Goal: Check status: Check status

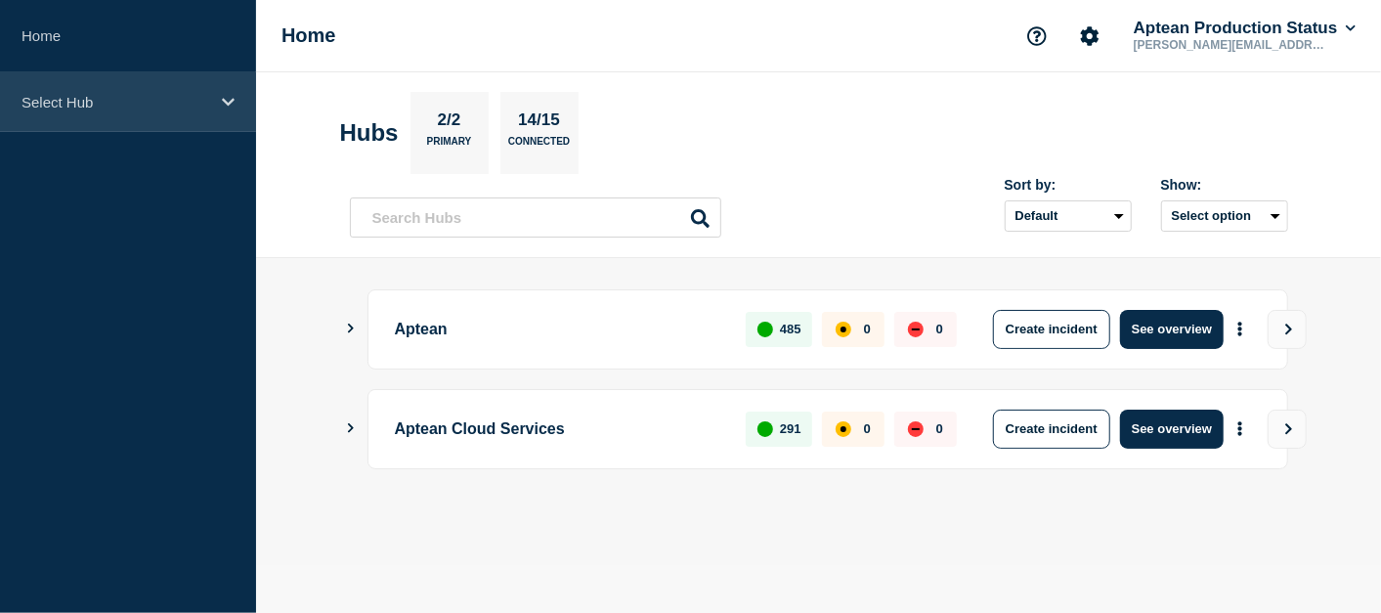
click at [178, 76] on div "Select Hub" at bounding box center [128, 102] width 256 height 60
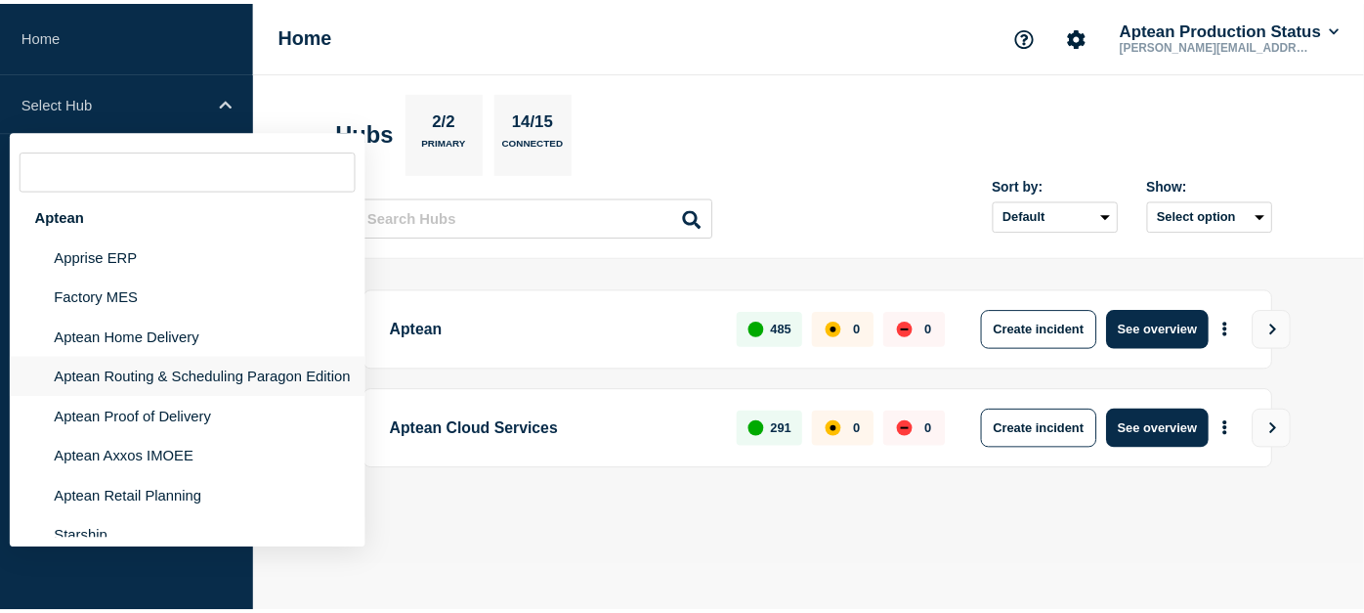
scroll to position [6, 0]
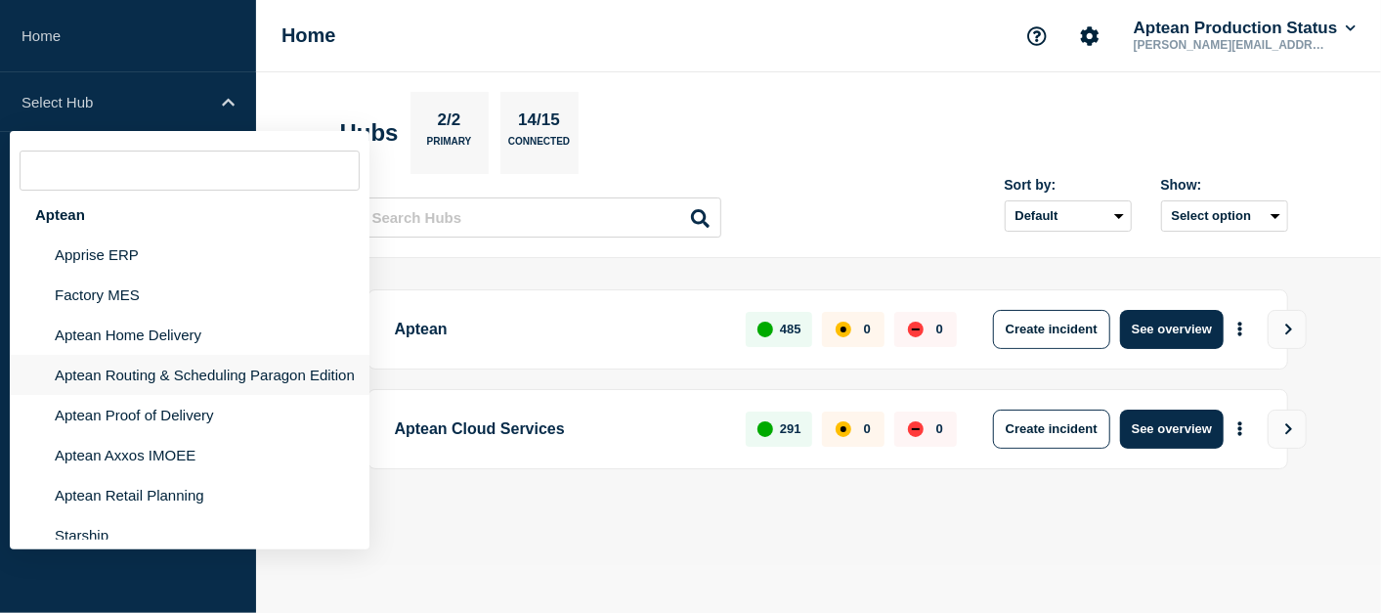
click at [173, 385] on li "Aptean Routing & Scheduling Paragon Edition" at bounding box center [190, 375] width 360 height 40
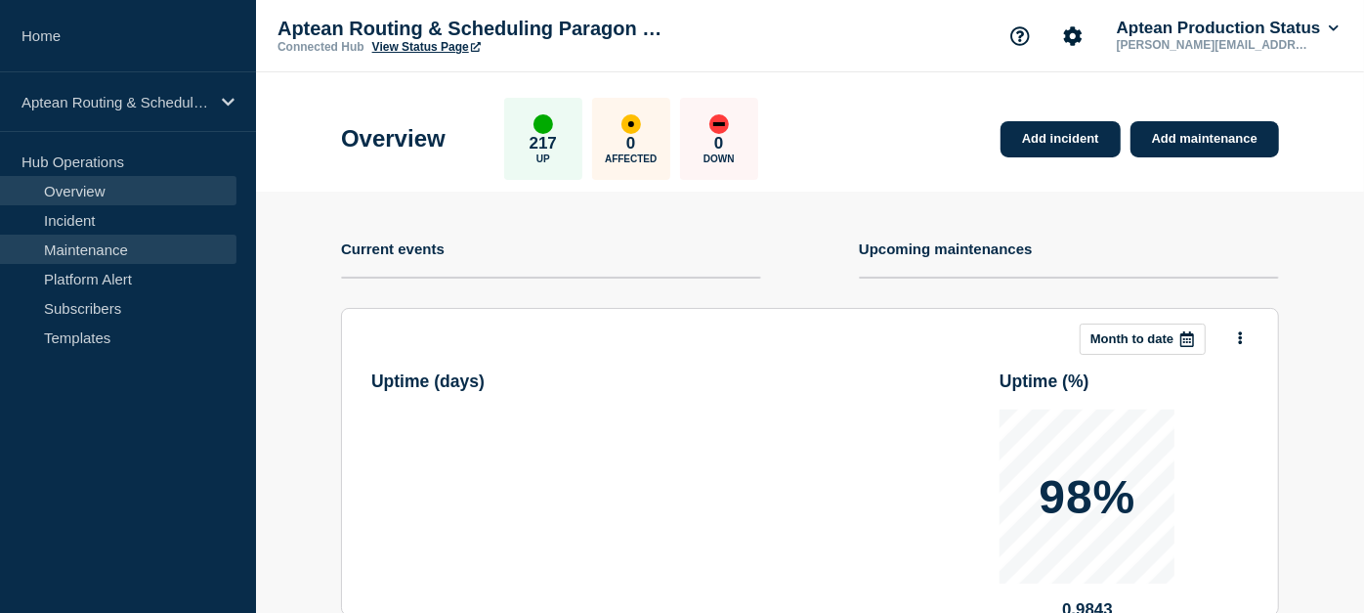
click at [108, 256] on link "Maintenance" at bounding box center [118, 249] width 236 height 29
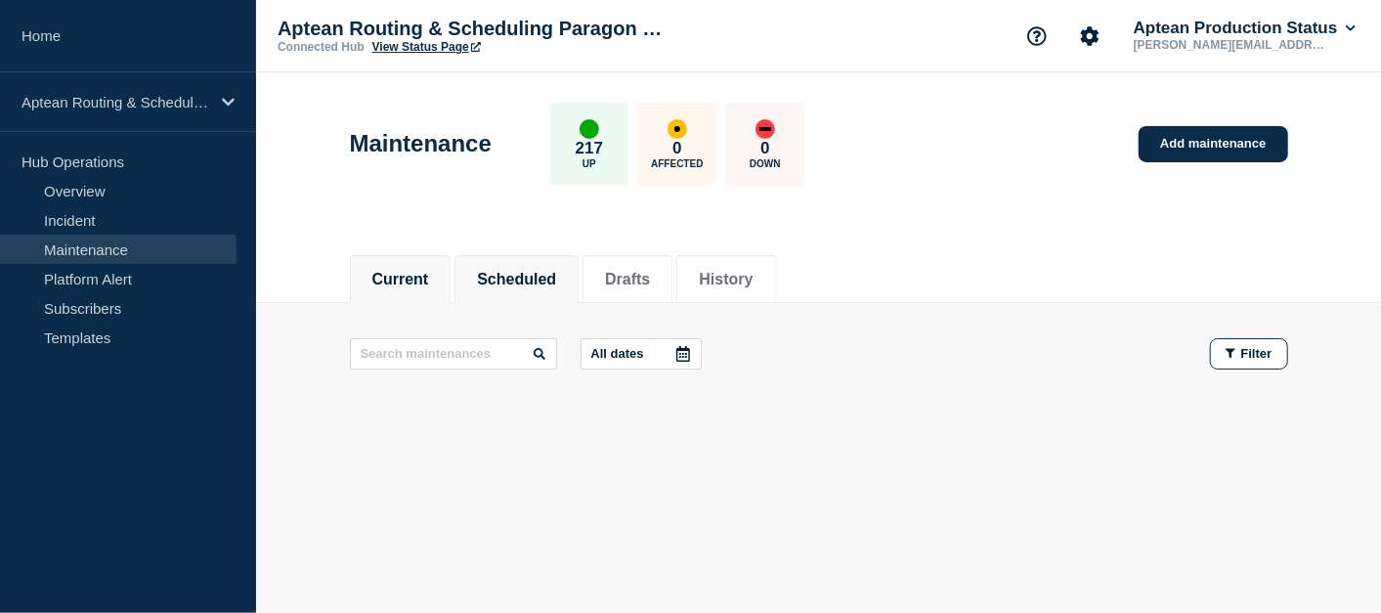
click at [535, 281] on button "Scheduled" at bounding box center [516, 280] width 79 height 18
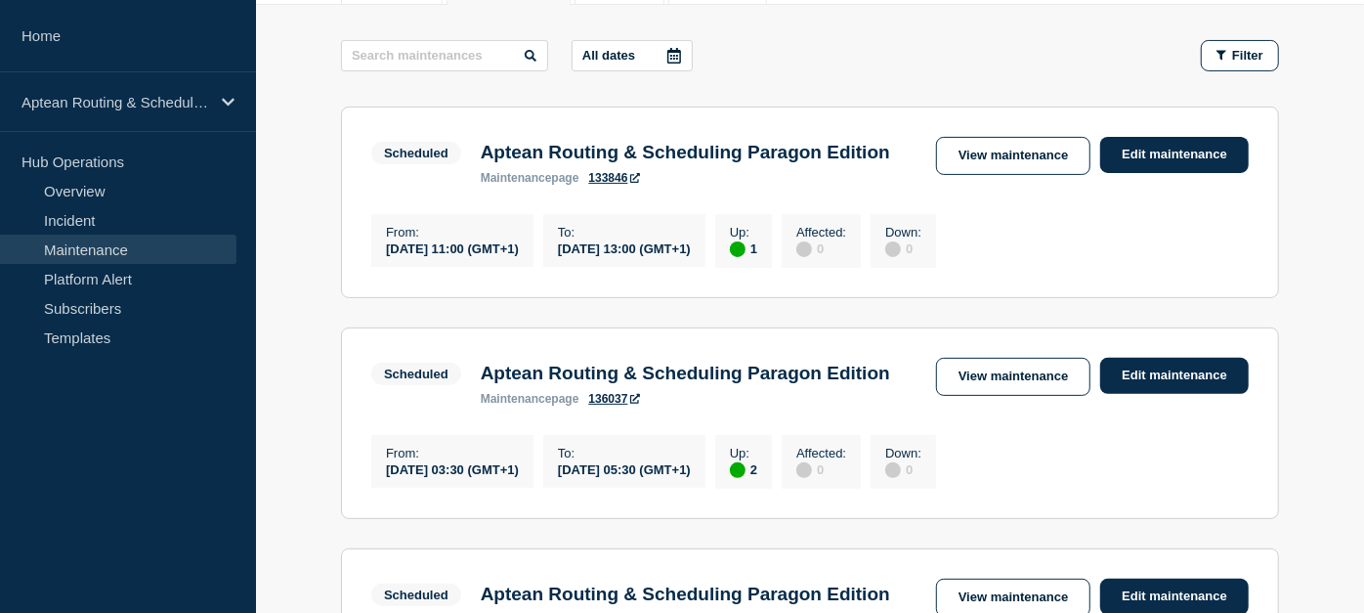
scroll to position [347, 0]
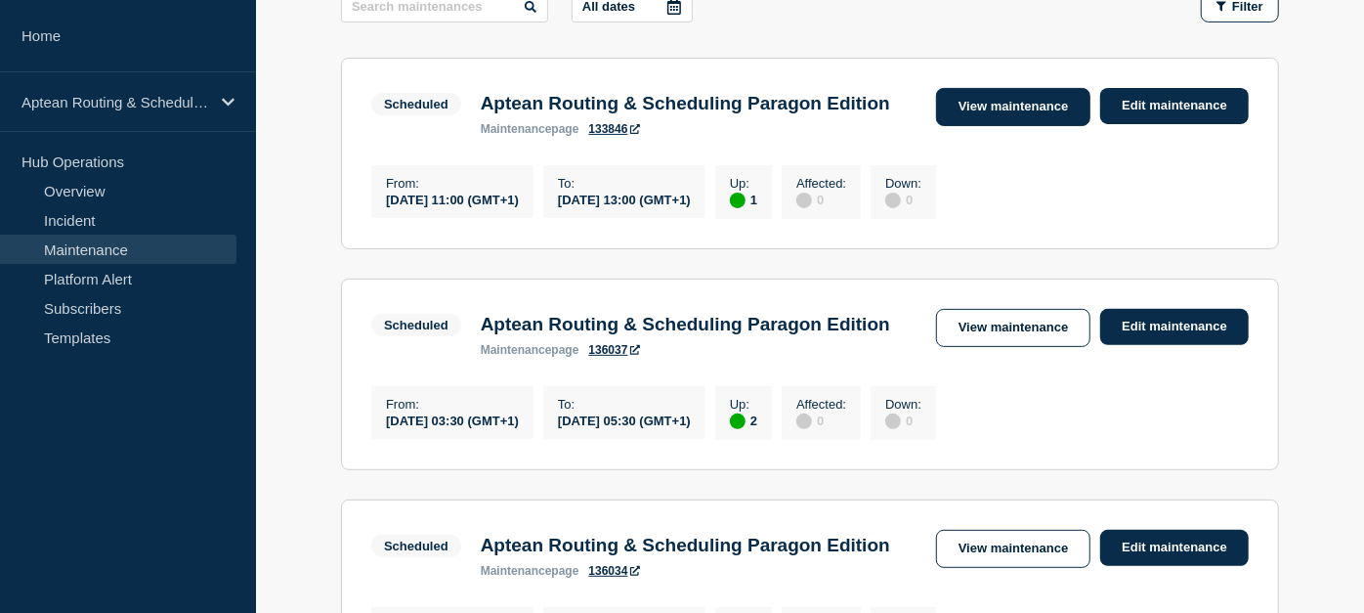
click at [1044, 96] on link "View maintenance" at bounding box center [1013, 107] width 154 height 38
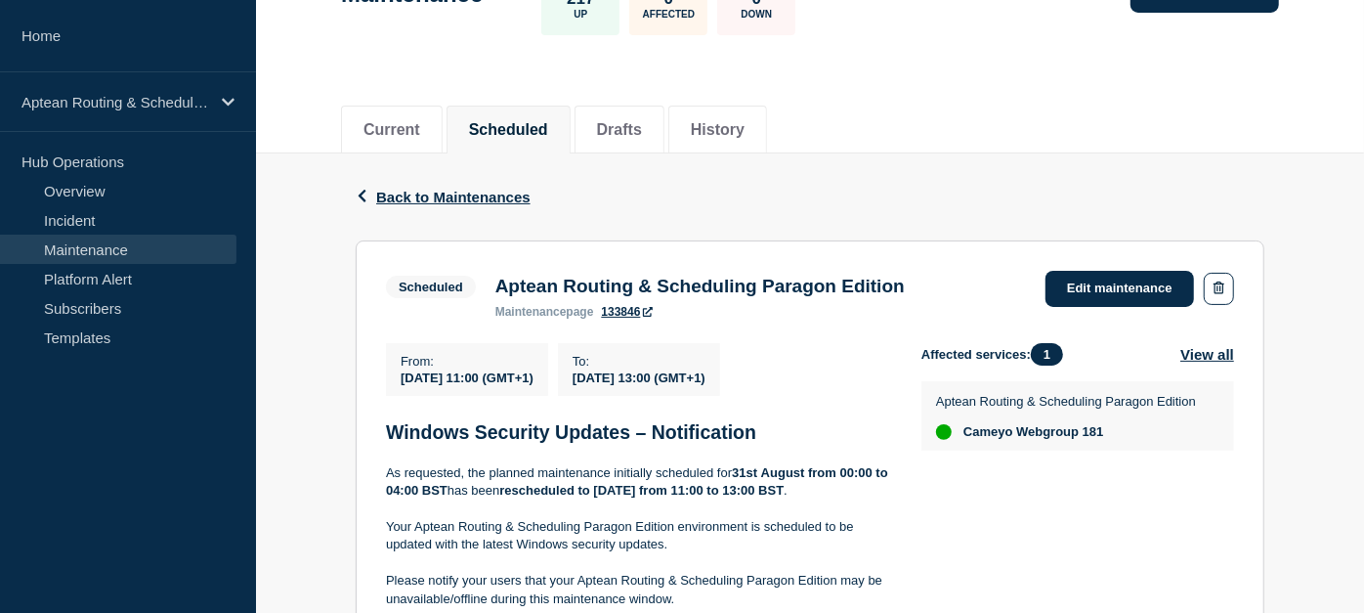
scroll to position [164, 0]
